Goal: Download file/media

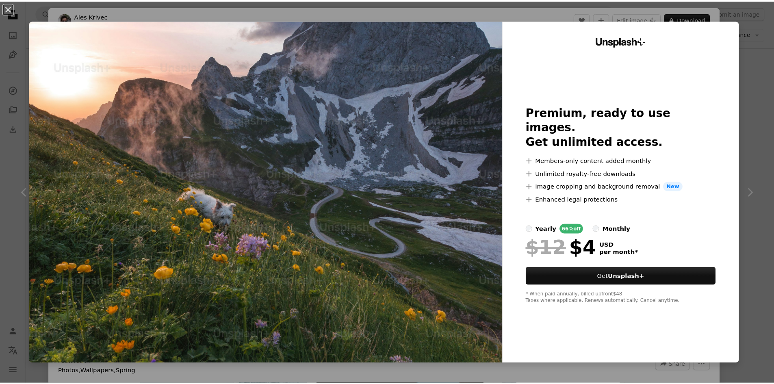
scroll to position [935, 0]
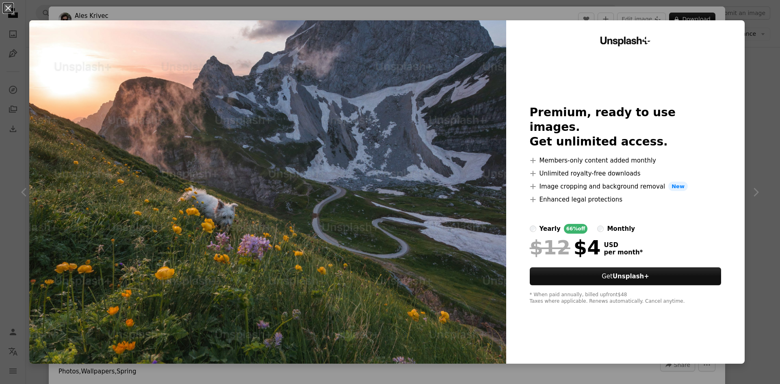
click at [735, 20] on div "An X shape Unsplash+ Premium, ready to use images. Get unlimited access. A plus…" at bounding box center [390, 192] width 780 height 384
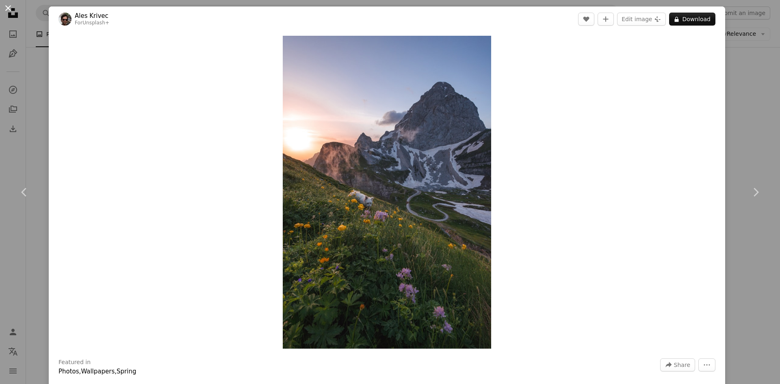
click at [4, 7] on button "An X shape" at bounding box center [8, 8] width 10 height 10
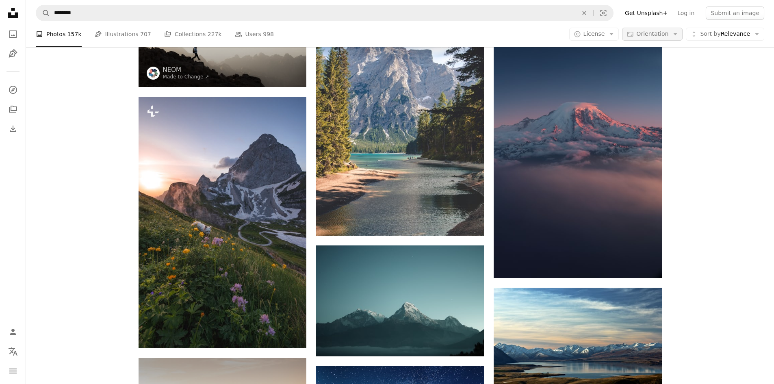
scroll to position [813, 0]
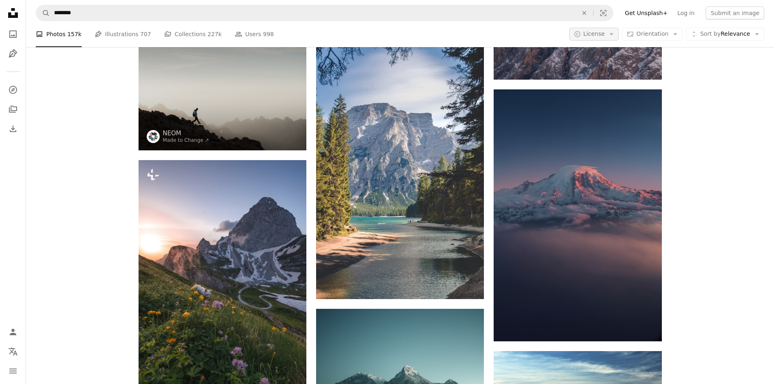
click at [611, 31] on button "A copyright icon © License Arrow down" at bounding box center [594, 34] width 50 height 13
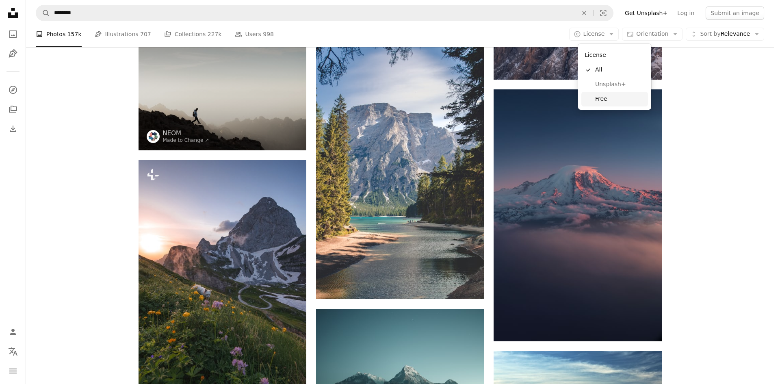
click at [608, 93] on link "Free" at bounding box center [614, 99] width 67 height 15
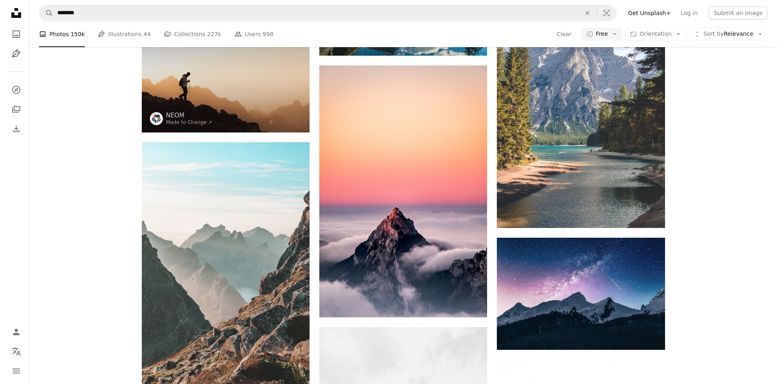
scroll to position [3088, 0]
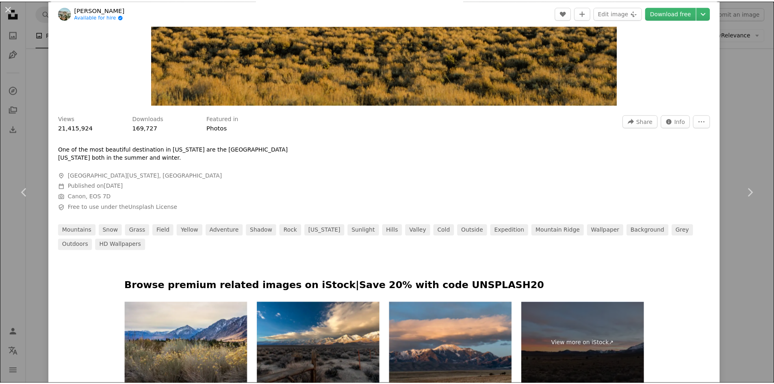
scroll to position [366, 0]
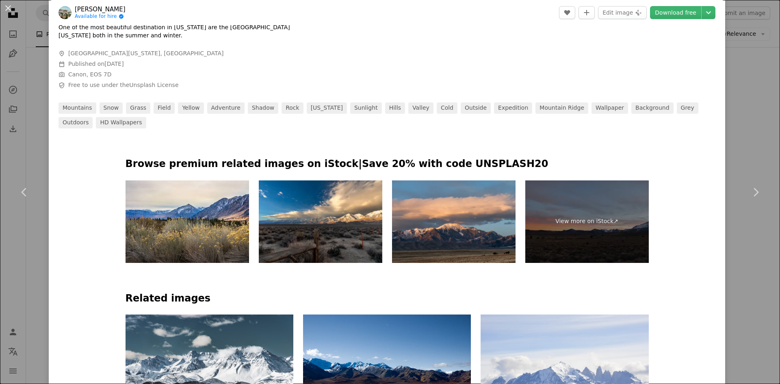
click at [738, 117] on div "An X shape Chevron left Chevron right [PERSON_NAME] Available for hire A checkm…" at bounding box center [390, 192] width 780 height 384
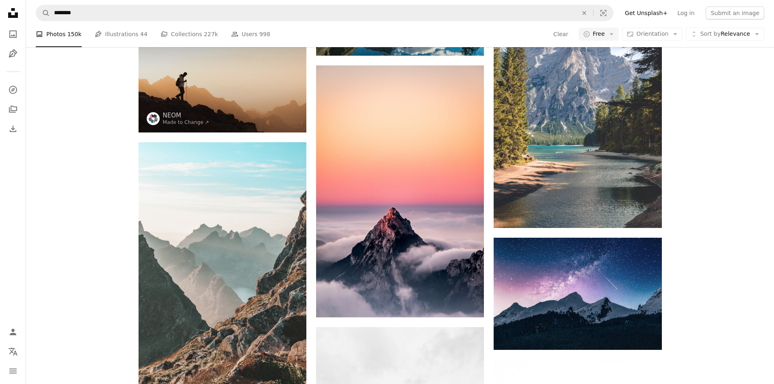
scroll to position [3413, 0]
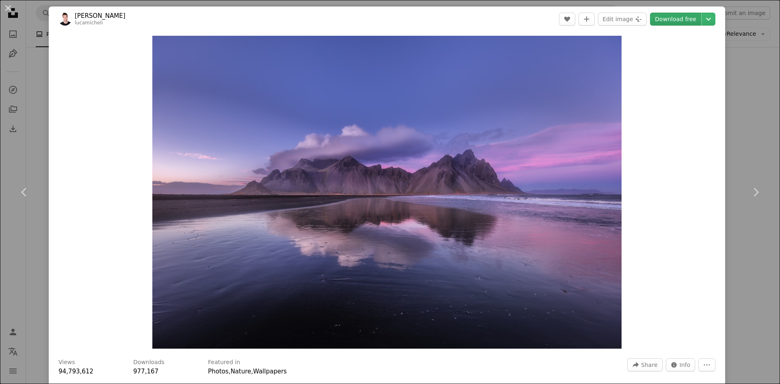
click at [675, 20] on link "Download free" at bounding box center [675, 19] width 51 height 13
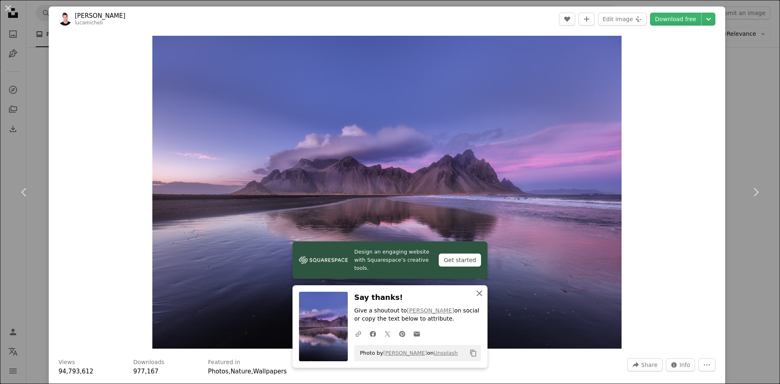
click at [476, 290] on icon "An X shape" at bounding box center [480, 293] width 10 height 10
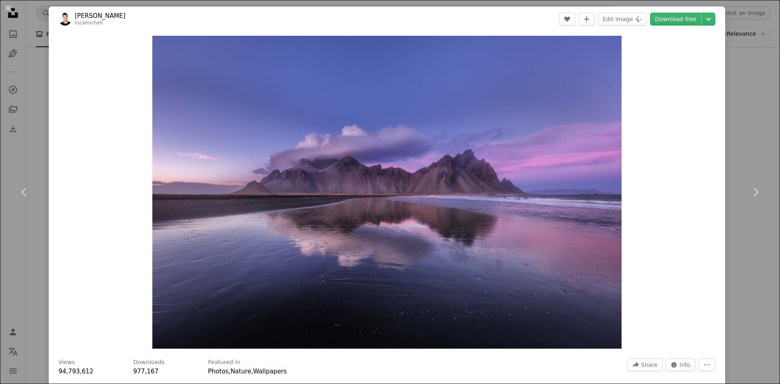
click at [724, 149] on div "An X shape Chevron left Chevron right [PERSON_NAME] A heart A plus sign Edit im…" at bounding box center [390, 192] width 780 height 384
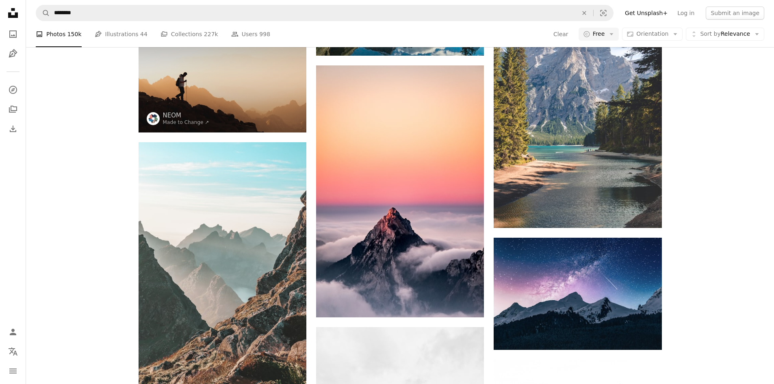
scroll to position [4591, 0]
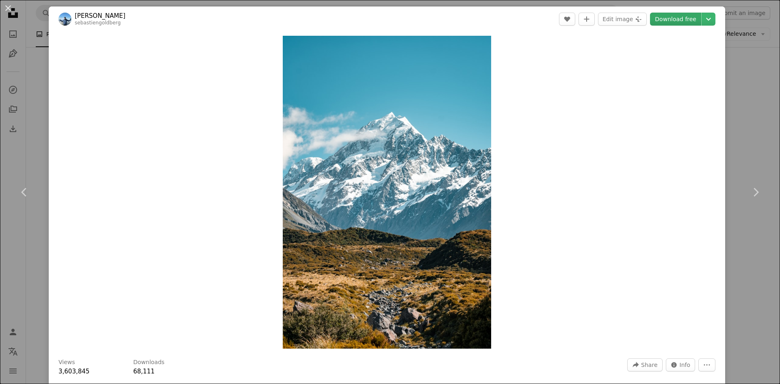
click at [665, 20] on link "Download free" at bounding box center [675, 19] width 51 height 13
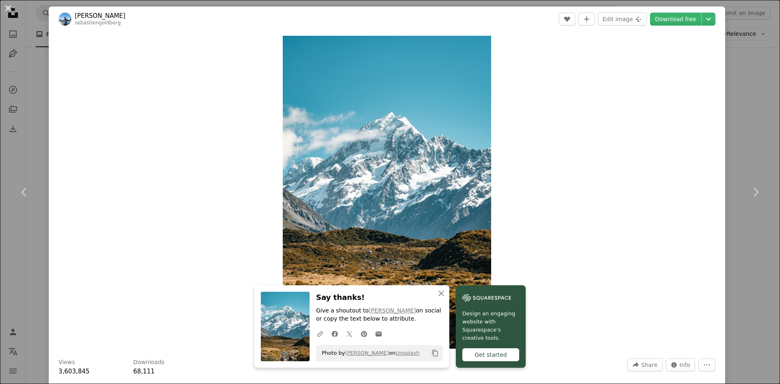
click at [10, 8] on button "An X shape" at bounding box center [8, 8] width 10 height 10
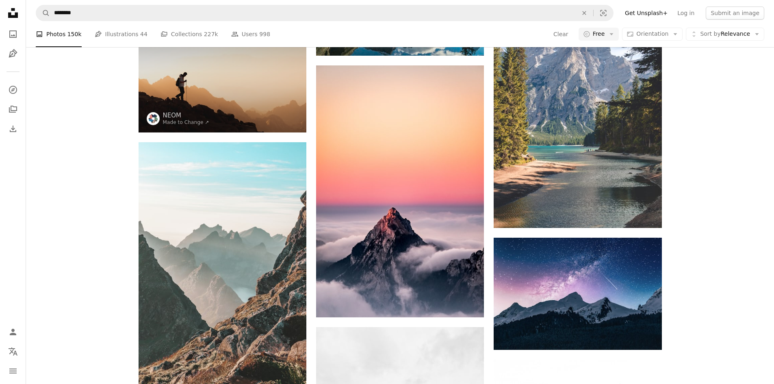
scroll to position [5120, 0]
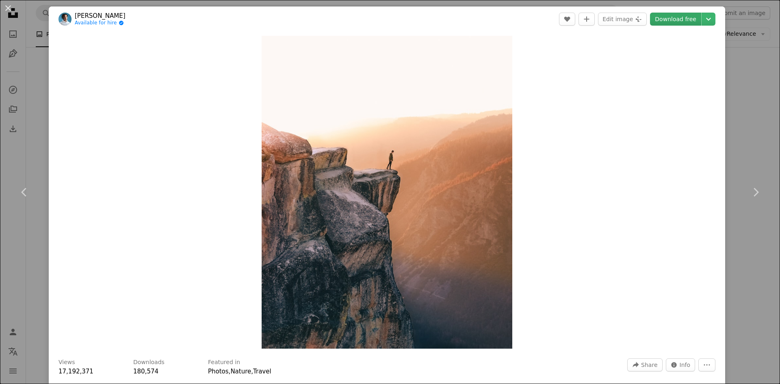
click at [652, 19] on link "Download free" at bounding box center [675, 19] width 51 height 13
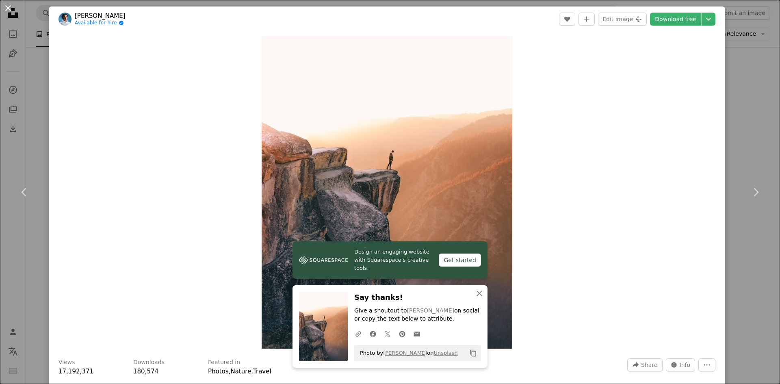
click at [12, 4] on button "An X shape" at bounding box center [8, 8] width 10 height 10
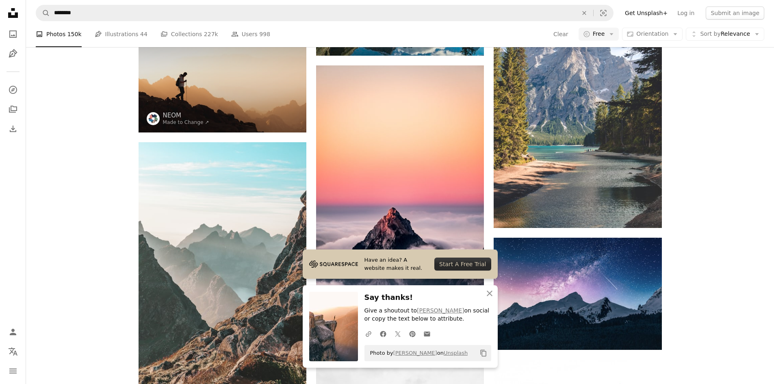
scroll to position [5363, 0]
click at [488, 288] on icon "An X shape" at bounding box center [490, 293] width 10 height 10
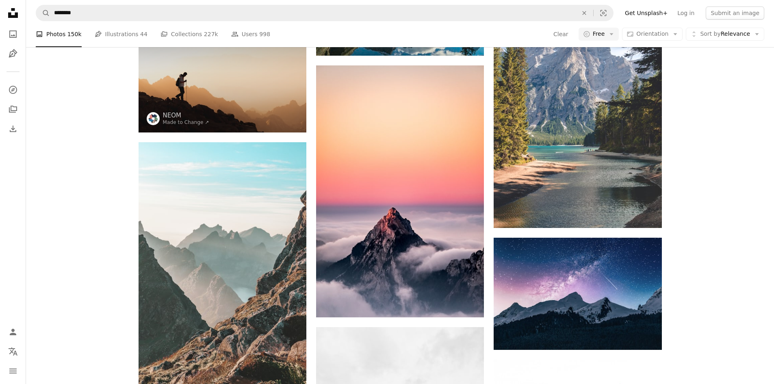
scroll to position [5810, 0]
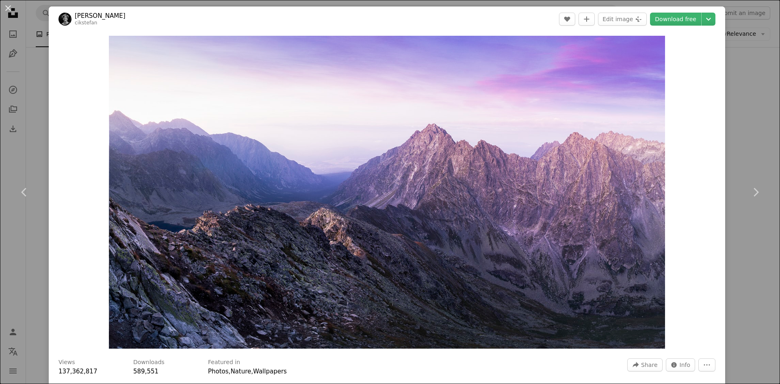
click at [728, 123] on div "An X shape Chevron left Chevron right [PERSON_NAME] cikstefan A heart A plus si…" at bounding box center [390, 192] width 780 height 384
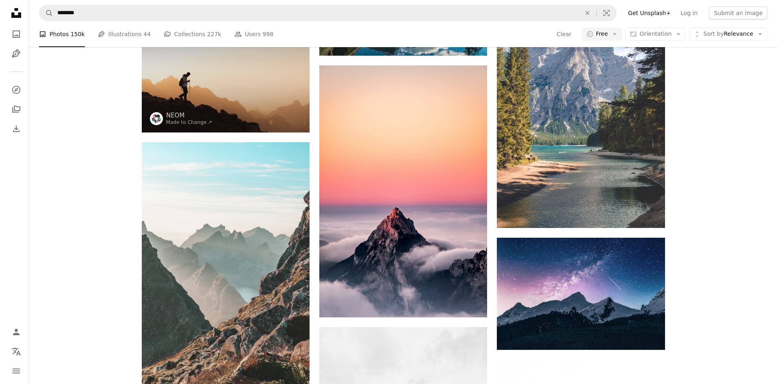
scroll to position [5891, 0]
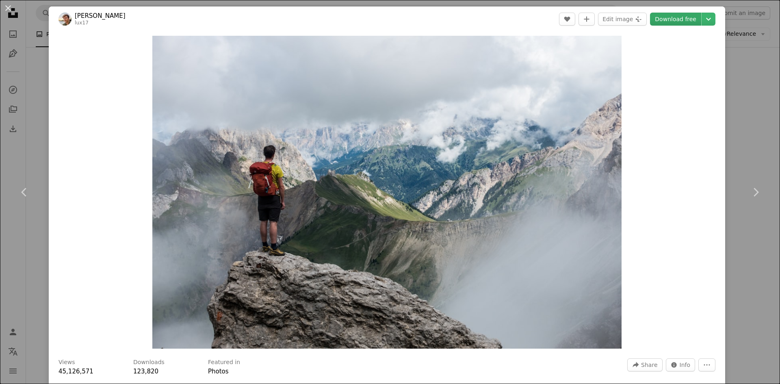
click at [685, 24] on link "Download free" at bounding box center [675, 19] width 51 height 13
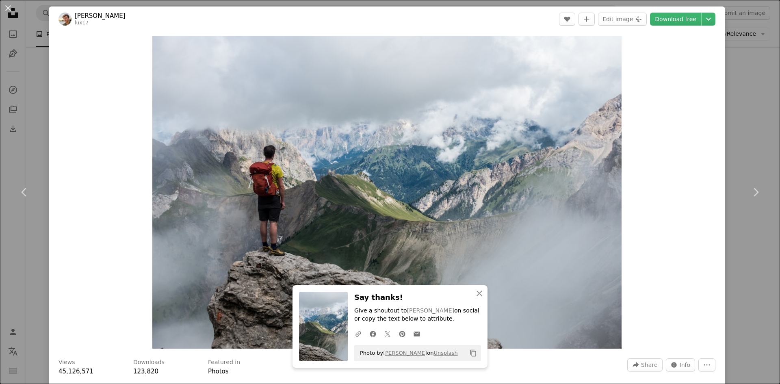
click at [711, 73] on div "Zoom in" at bounding box center [387, 192] width 677 height 321
click at [718, 84] on div "Zoom in" at bounding box center [387, 192] width 677 height 321
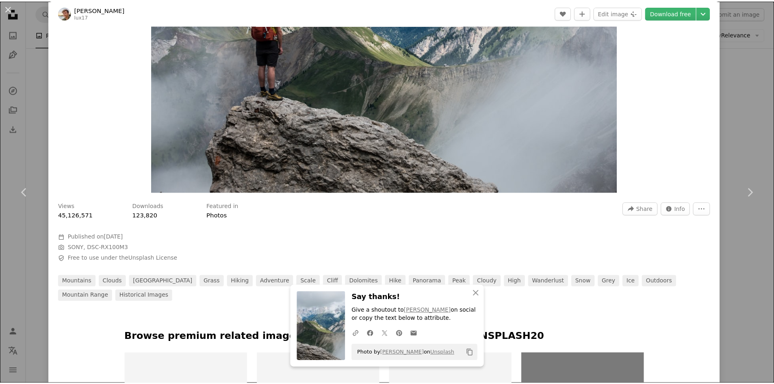
scroll to position [163, 0]
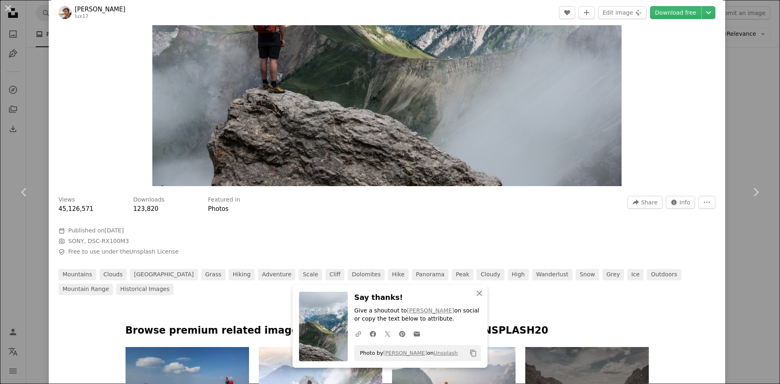
click at [747, 145] on div "An X shape Chevron left Chevron right An X shape Close Say thanks! Give a shout…" at bounding box center [390, 192] width 780 height 384
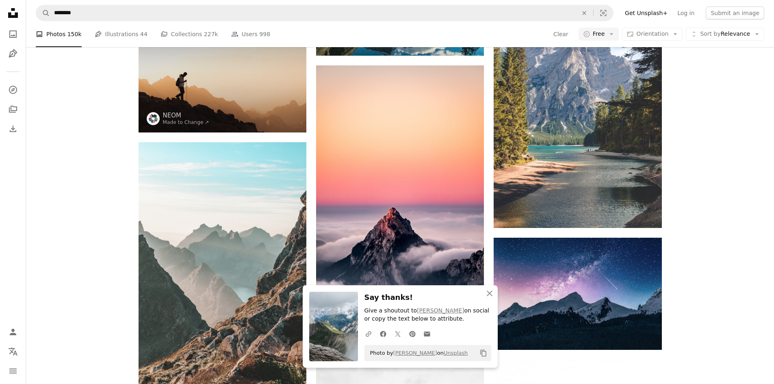
scroll to position [6460, 0]
